Goal: Check status: Check status

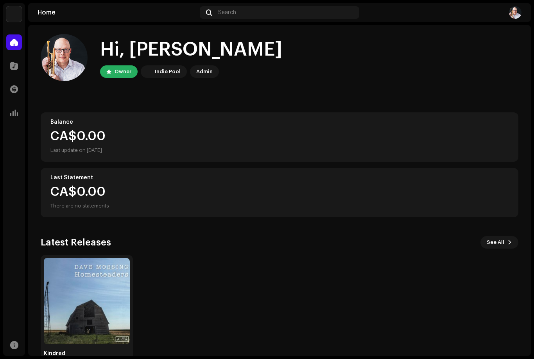
scroll to position [3, 0]
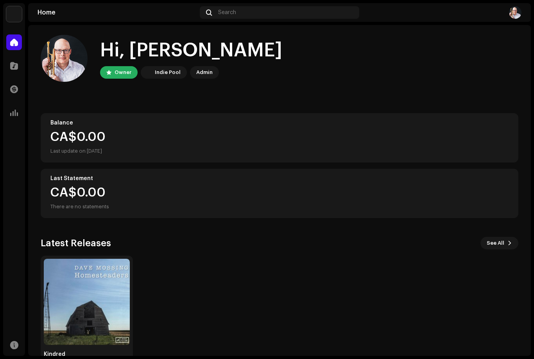
click at [21, 64] on div at bounding box center [14, 66] width 16 height 16
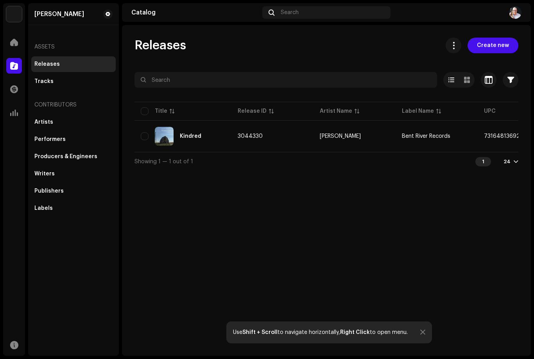
click at [13, 115] on span at bounding box center [14, 113] width 8 height 6
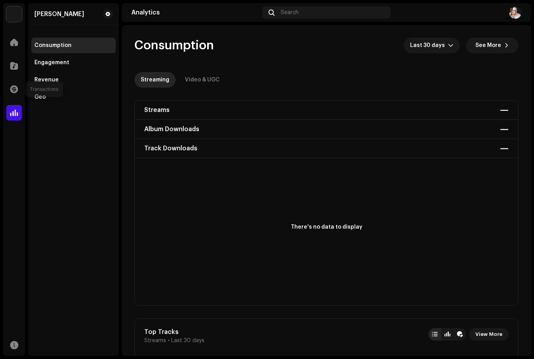
click at [21, 92] on div at bounding box center [14, 89] width 16 height 16
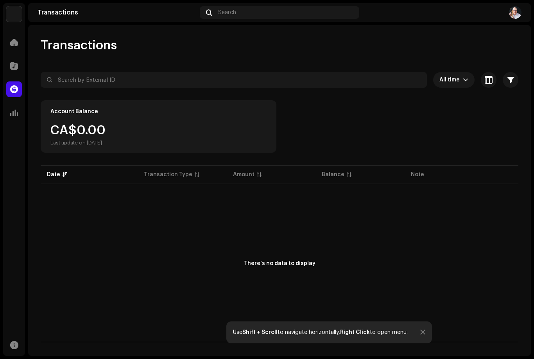
click at [21, 43] on div at bounding box center [14, 42] width 16 height 16
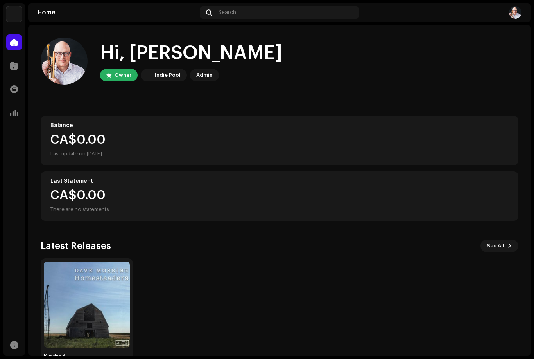
click at [20, 19] on img at bounding box center [14, 14] width 16 height 16
click at [70, 16] on span "[PERSON_NAME]" at bounding box center [79, 14] width 44 height 6
click at [14, 179] on div "Home Catalog Transactions Analytics Resources" at bounding box center [14, 193] width 22 height 324
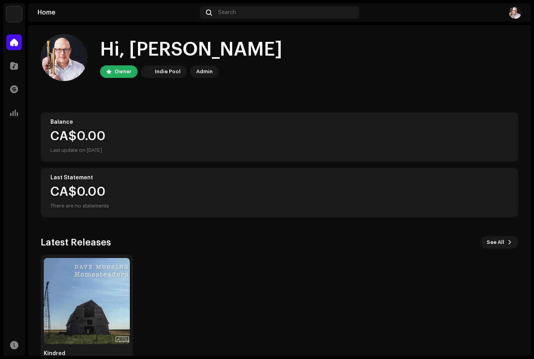
scroll to position [3, 0]
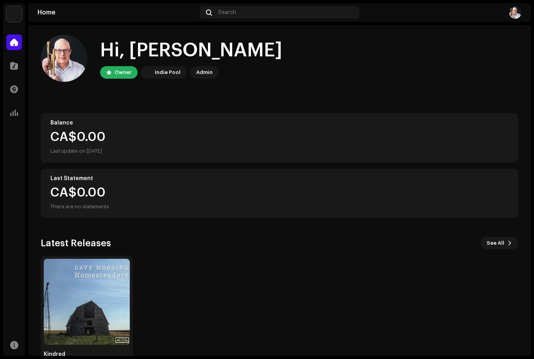
click at [520, 14] on img at bounding box center [515, 12] width 13 height 13
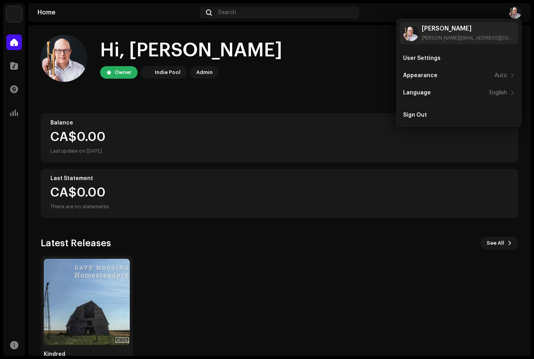
click at [432, 58] on div "User Settings" at bounding box center [422, 58] width 38 height 6
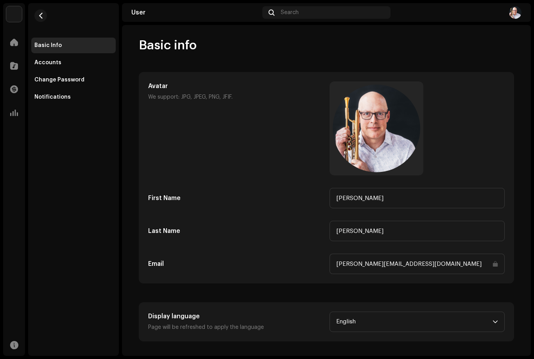
click at [70, 63] on div "Accounts" at bounding box center [73, 62] width 78 height 6
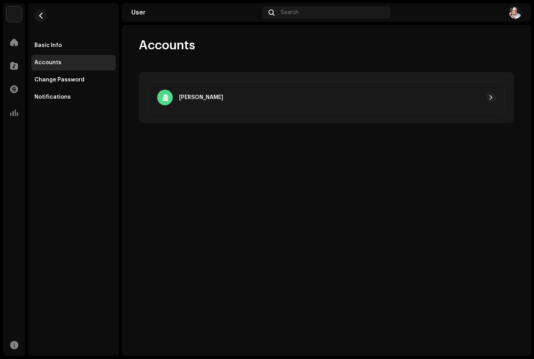
click at [495, 95] on button "button" at bounding box center [491, 97] width 9 height 9
click at [42, 20] on button "button" at bounding box center [40, 15] width 13 height 13
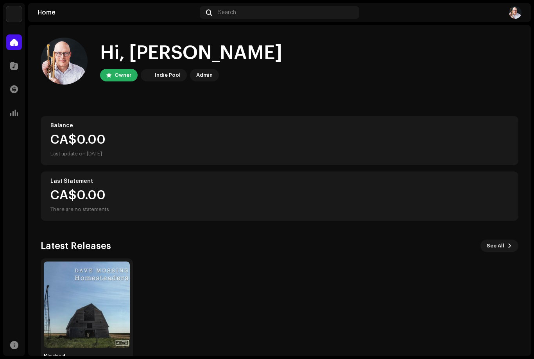
click at [283, 14] on div "Search" at bounding box center [279, 12] width 159 height 13
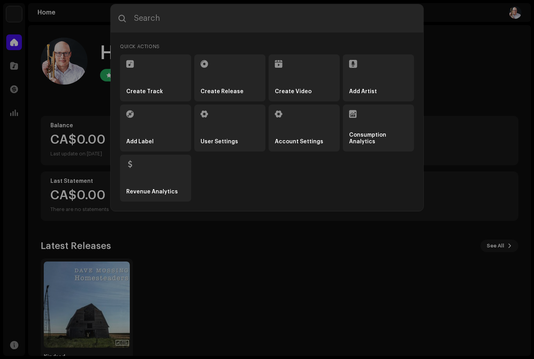
click at [238, 138] on li "User Settings" at bounding box center [229, 127] width 71 height 47
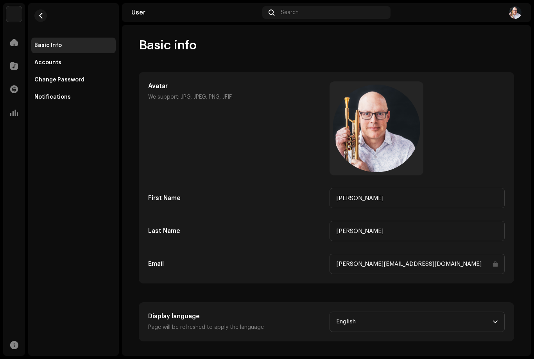
click at [338, 14] on div "Search" at bounding box center [326, 12] width 128 height 13
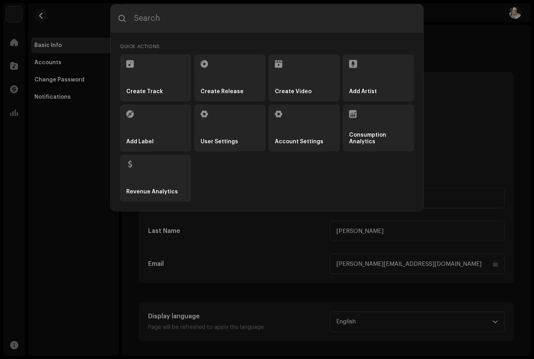
click at [340, 21] on input "text" at bounding box center [267, 18] width 313 height 28
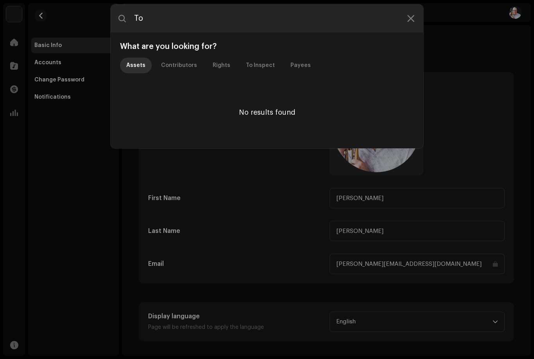
type input "T"
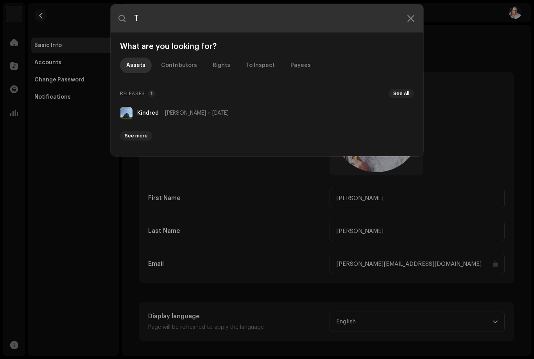
click at [343, 19] on input "T" at bounding box center [267, 18] width 313 height 28
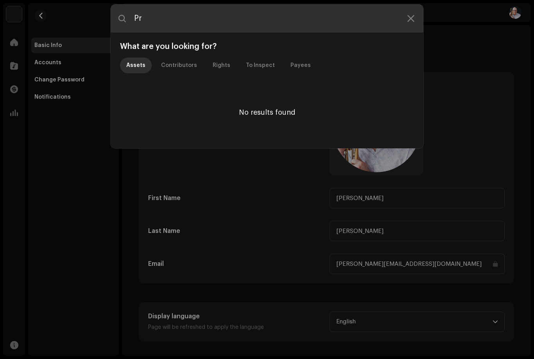
type input "P"
type input "Youtube"
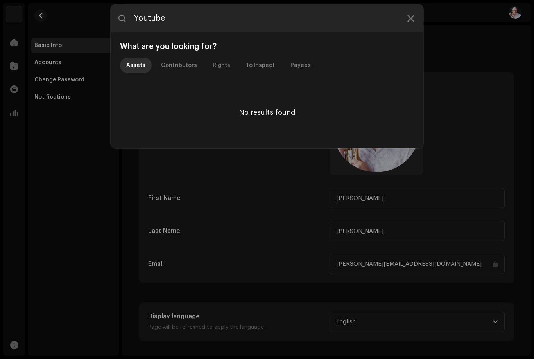
click at [410, 19] on icon at bounding box center [411, 18] width 7 height 6
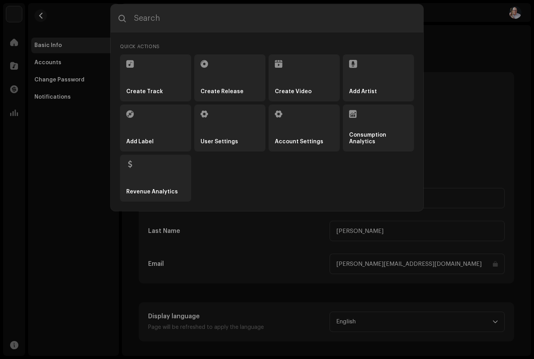
click at [4, 198] on div "Quick Actions Create Track Create Release Create Video Add Artist Add Label Use…" at bounding box center [267, 179] width 534 height 359
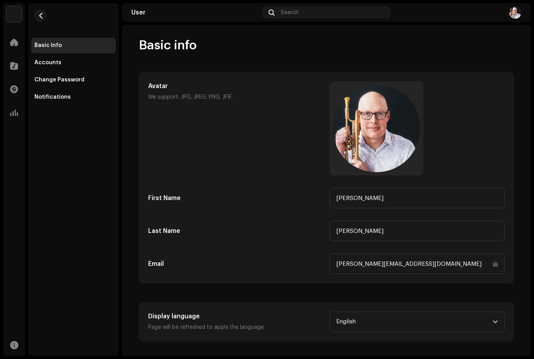
click at [22, 44] on div at bounding box center [14, 42] width 16 height 16
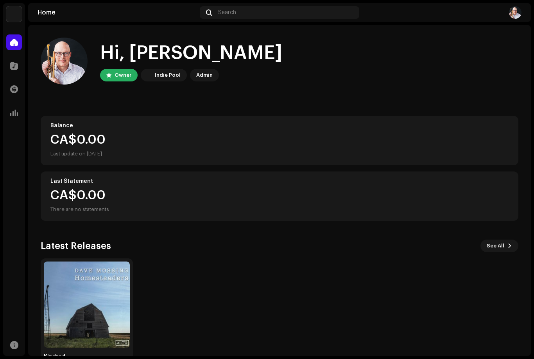
click at [104, 326] on img at bounding box center [87, 304] width 86 height 86
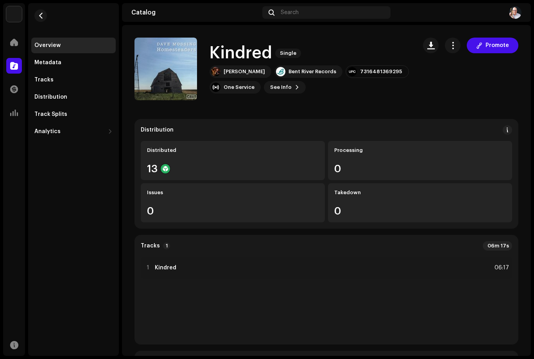
click at [289, 90] on span "See Info" at bounding box center [281, 87] width 22 height 16
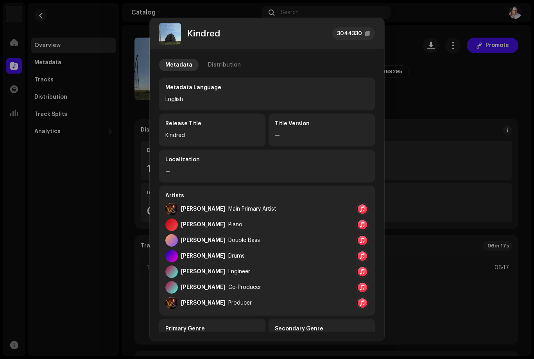
click at [423, 16] on div "Kindred 3044330 Metadata Distribution Metadata Language English Release Title K…" at bounding box center [267, 179] width 534 height 359
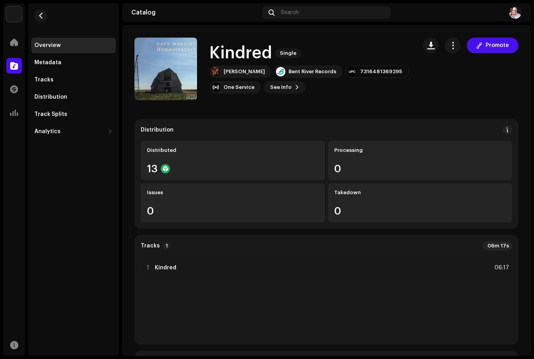
click at [253, 160] on div "Distributed 13" at bounding box center [233, 160] width 184 height 39
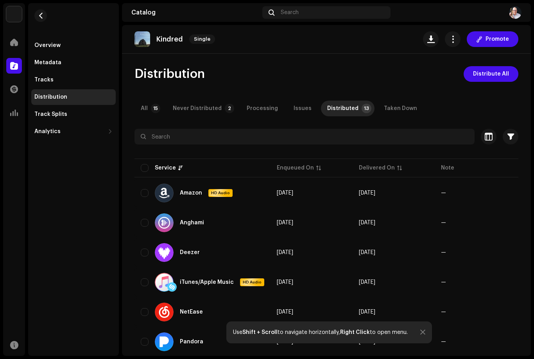
click at [452, 41] on span "button" at bounding box center [452, 39] width 7 height 6
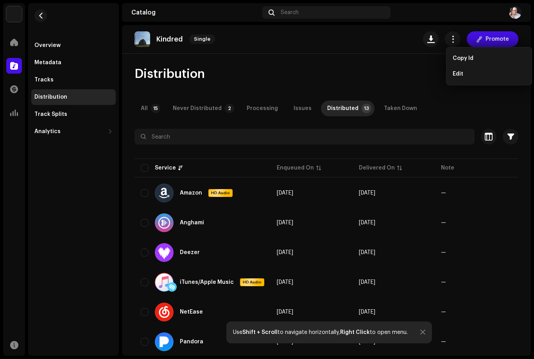
click at [455, 38] on span "button" at bounding box center [452, 39] width 7 height 6
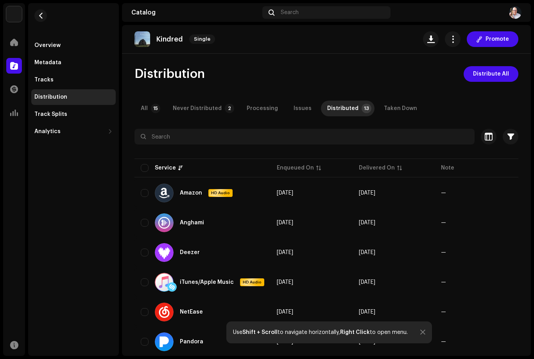
click at [503, 41] on span "Promote" at bounding box center [497, 39] width 23 height 16
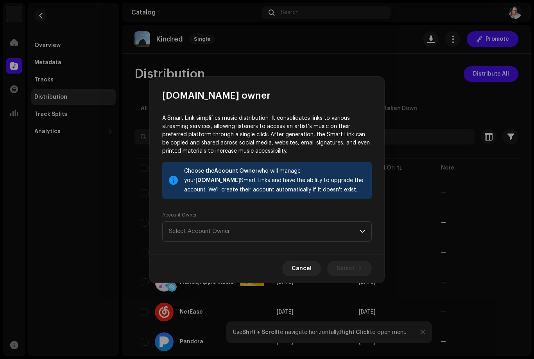
click at [359, 226] on span "Select Account Owner" at bounding box center [264, 231] width 191 height 20
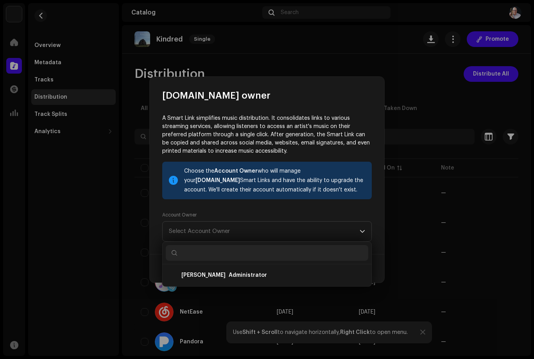
click at [364, 93] on div "[DOMAIN_NAME] owner" at bounding box center [267, 89] width 235 height 25
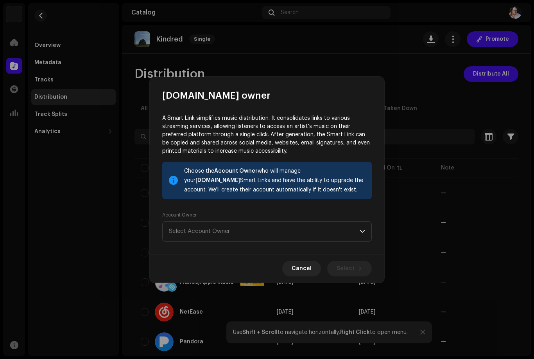
click at [307, 273] on span "Cancel" at bounding box center [302, 269] width 20 height 16
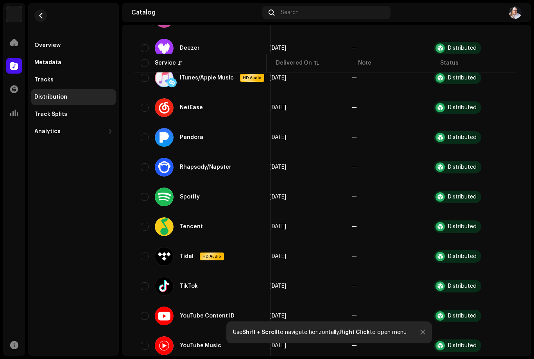
scroll to position [205, 0]
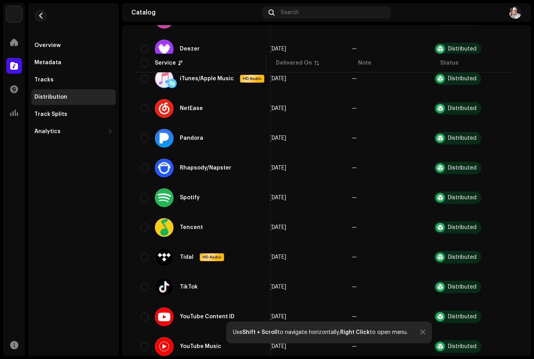
click at [216, 340] on div "YouTube Music" at bounding box center [191, 346] width 73 height 19
click at [514, 348] on span "button" at bounding box center [517, 346] width 6 height 6
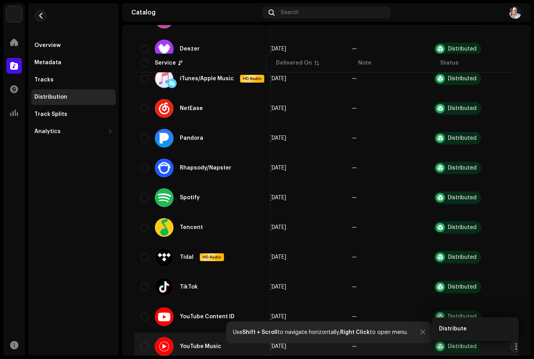
click at [514, 349] on span "button" at bounding box center [517, 346] width 6 height 6
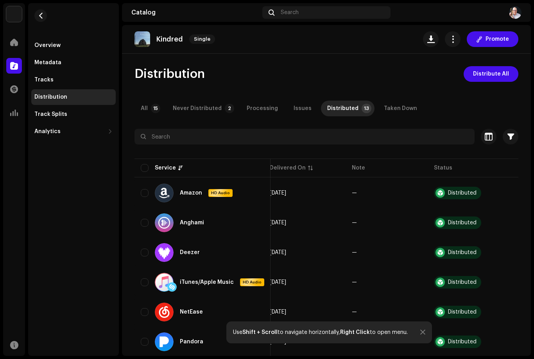
scroll to position [0, 0]
